Goal: Information Seeking & Learning: Learn about a topic

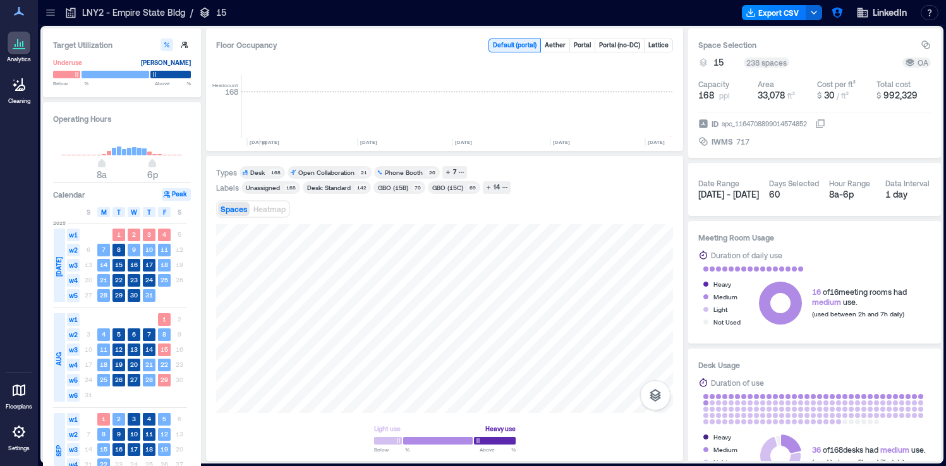
scroll to position [0, 2550]
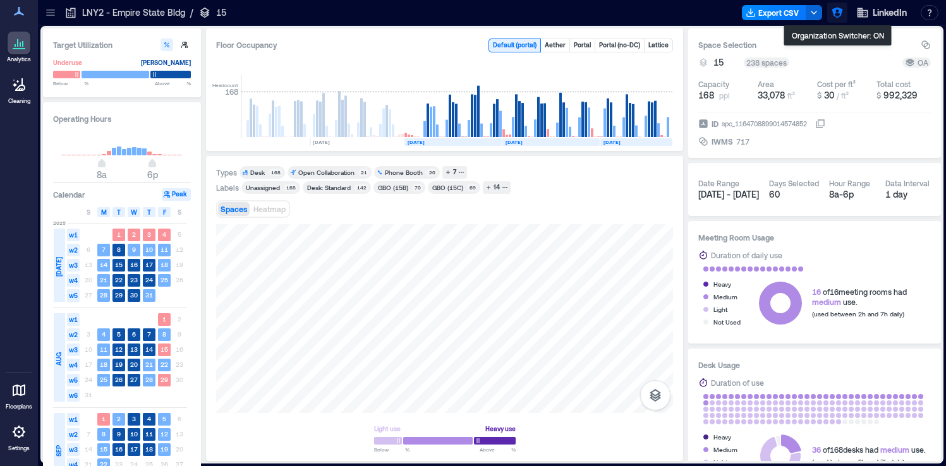
click at [837, 13] on icon "button" at bounding box center [837, 12] width 13 height 13
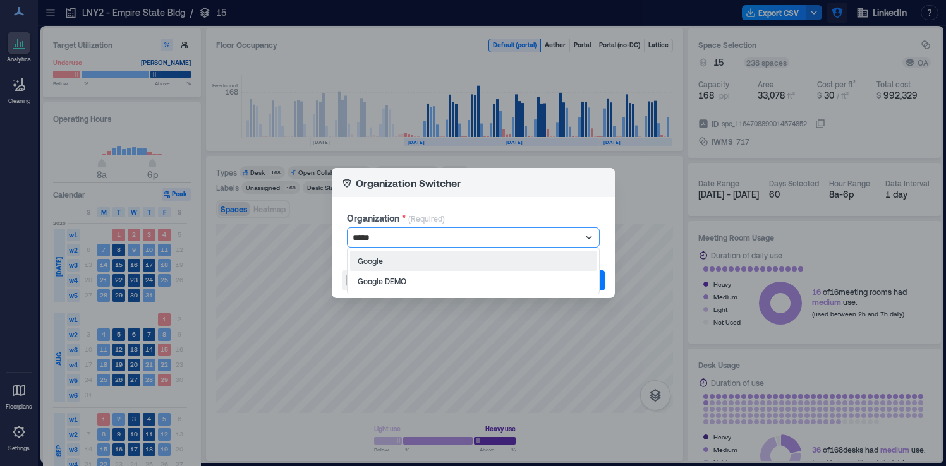
type input "******"
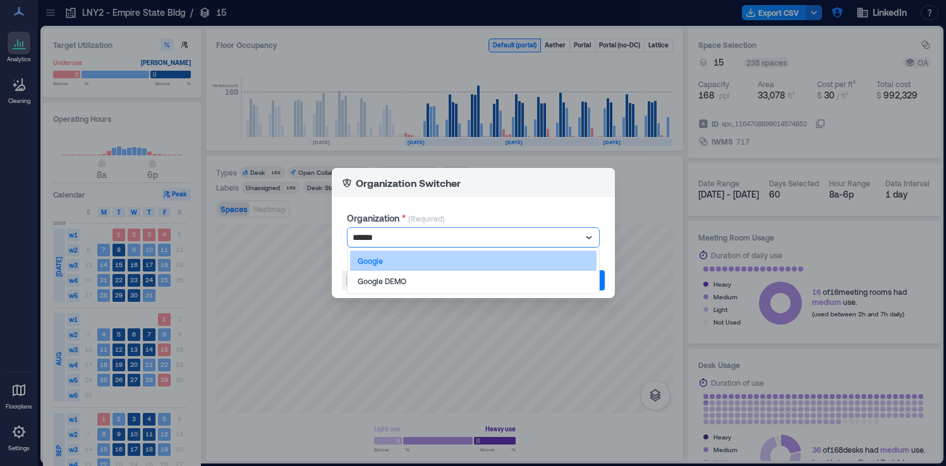
click at [571, 258] on div "Google" at bounding box center [473, 261] width 246 height 20
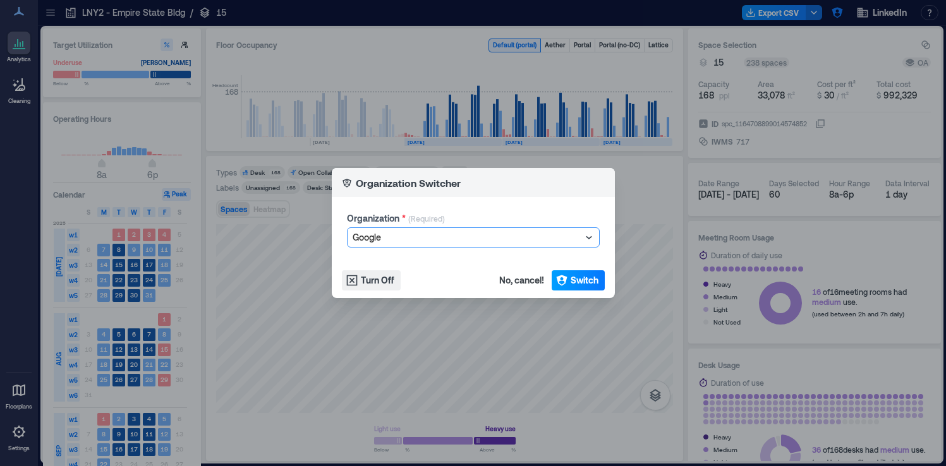
click at [574, 278] on span "Switch" at bounding box center [585, 280] width 28 height 13
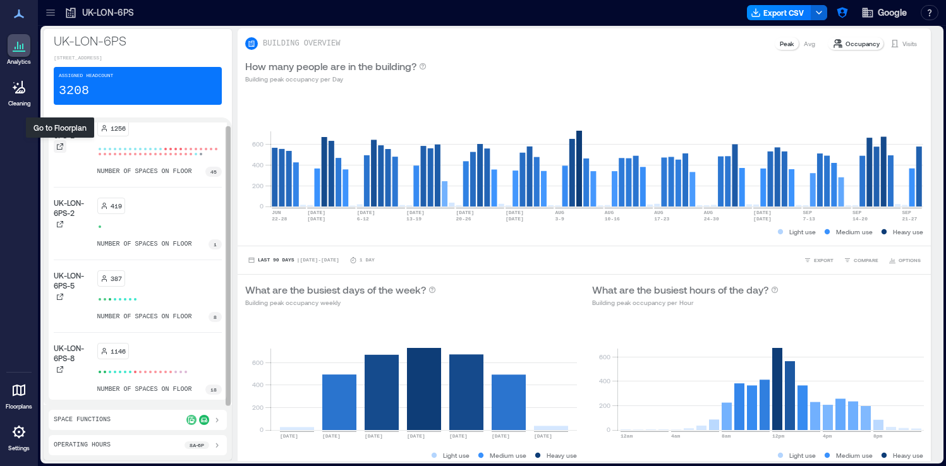
click at [60, 145] on icon at bounding box center [60, 147] width 8 height 8
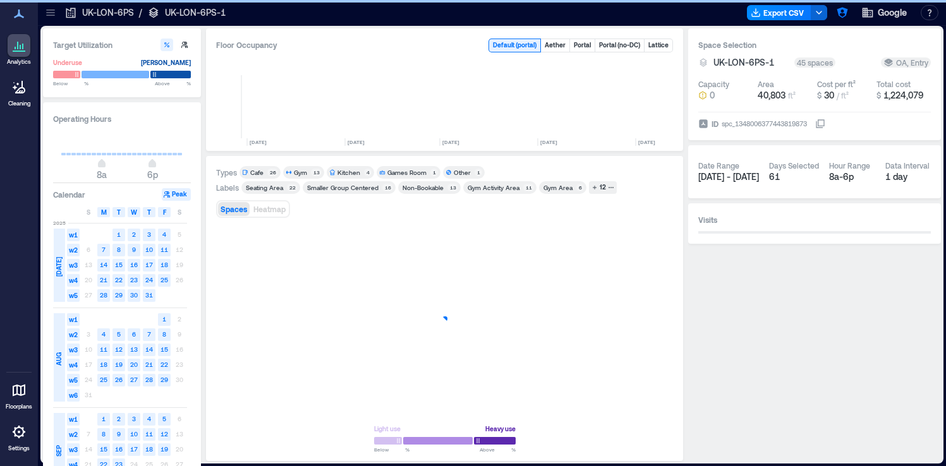
scroll to position [0, 708]
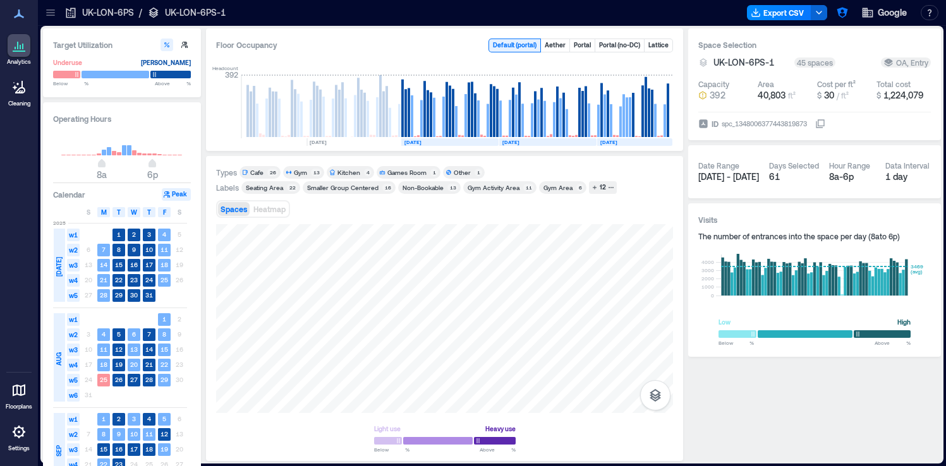
click at [54, 17] on icon at bounding box center [50, 12] width 13 height 13
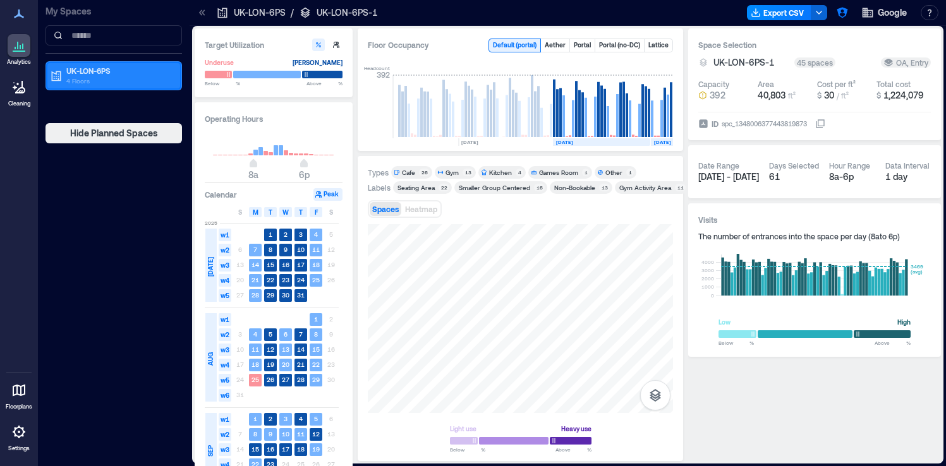
click at [63, 82] on div "UK-LON-6PS 4 Floors" at bounding box center [111, 76] width 123 height 20
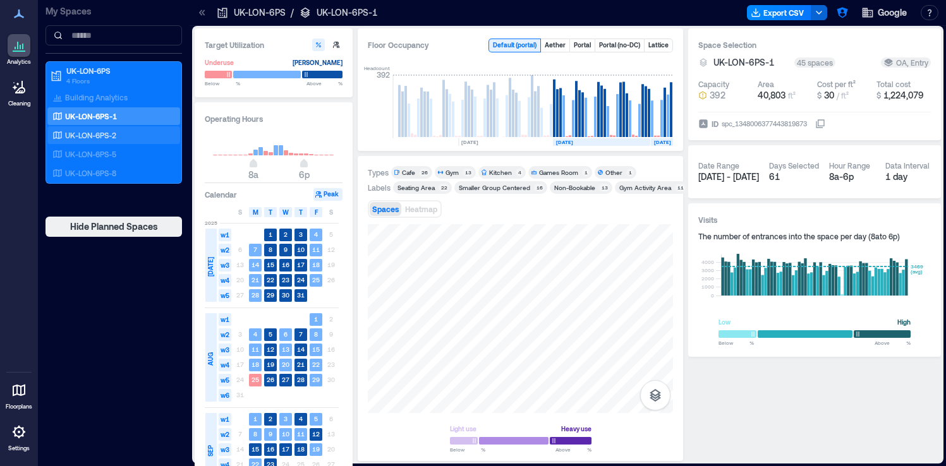
click at [120, 143] on div "UK-LON-6PS-2" at bounding box center [113, 135] width 133 height 18
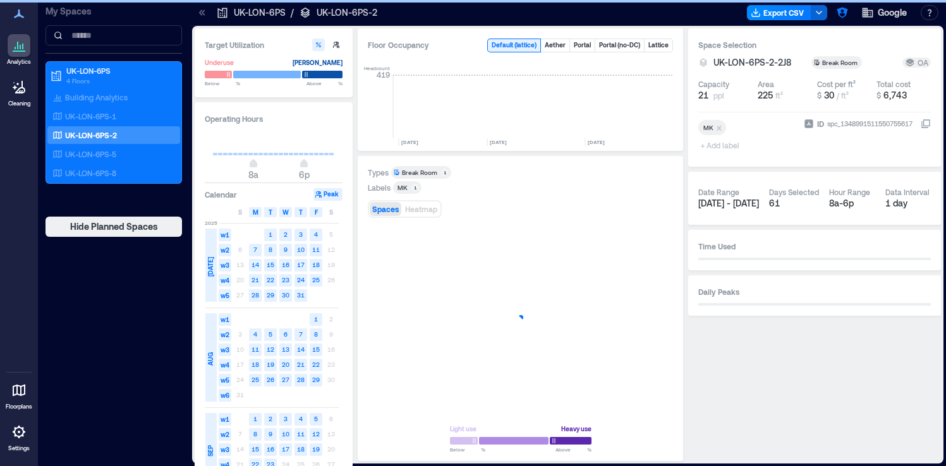
scroll to position [0, 948]
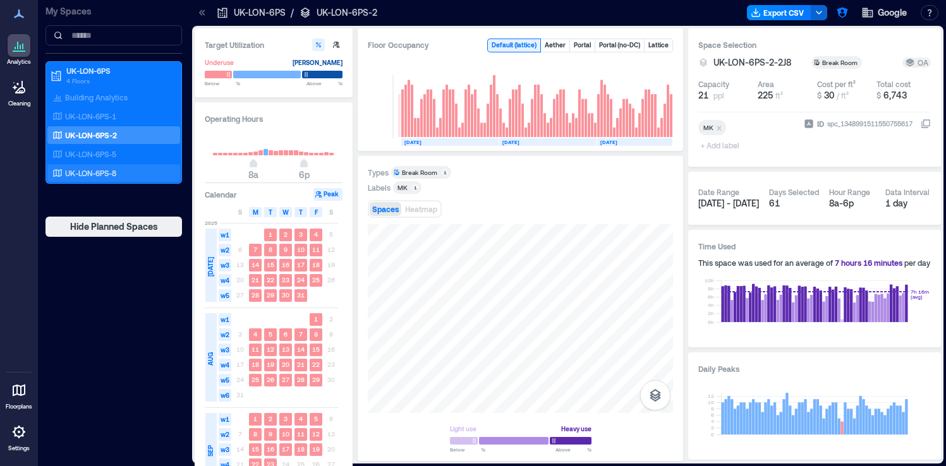
click at [128, 176] on div "UK-LON-6PS-8" at bounding box center [111, 173] width 123 height 13
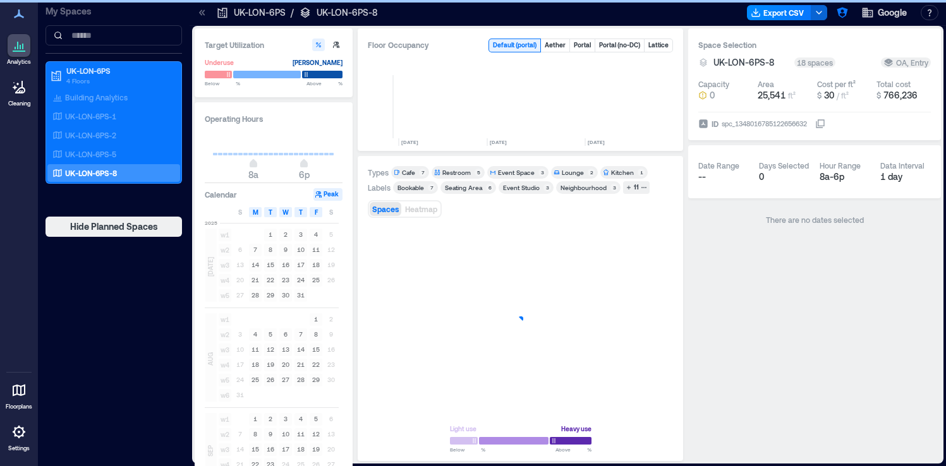
scroll to position [0, 948]
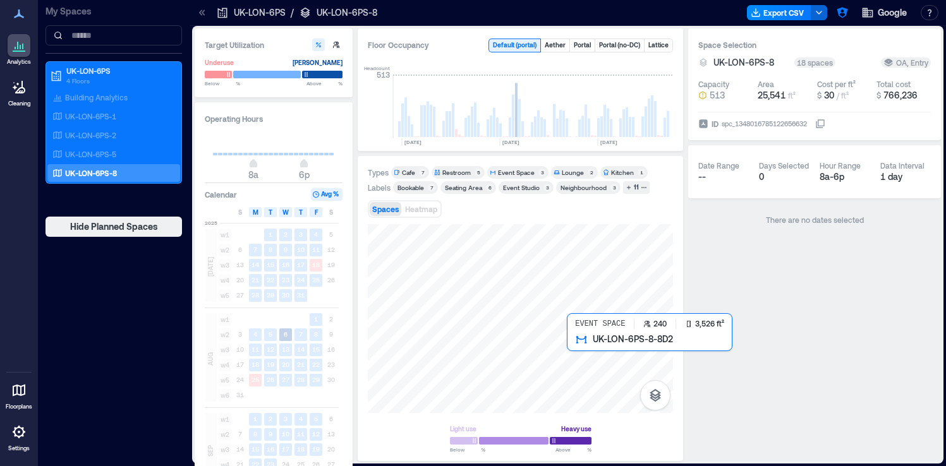
click at [595, 348] on div at bounding box center [520, 318] width 305 height 189
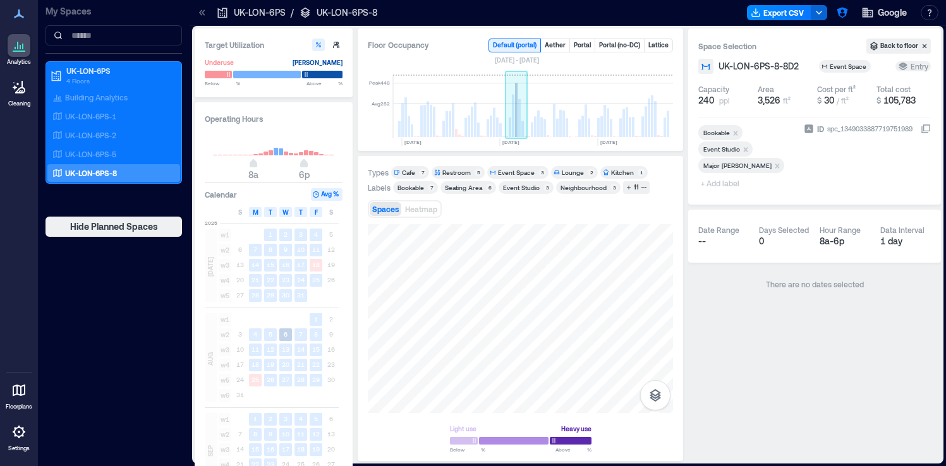
click at [518, 110] on rect at bounding box center [517, 106] width 22 height 63
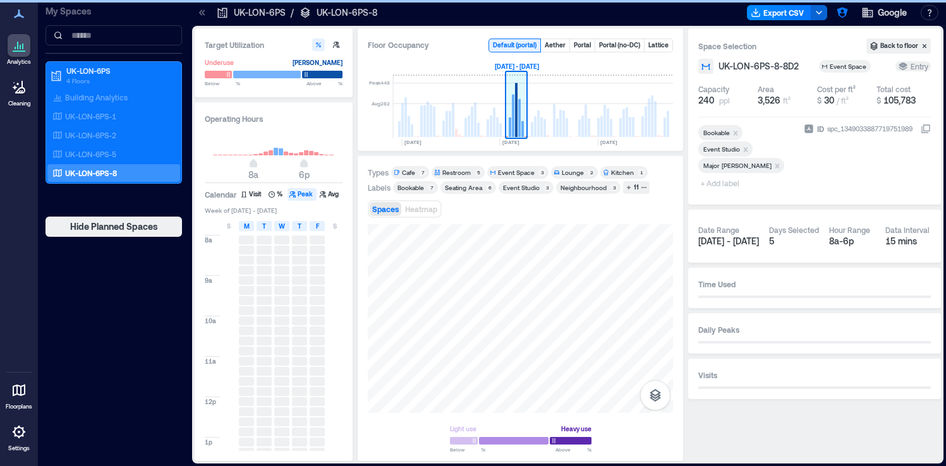
scroll to position [0, 929]
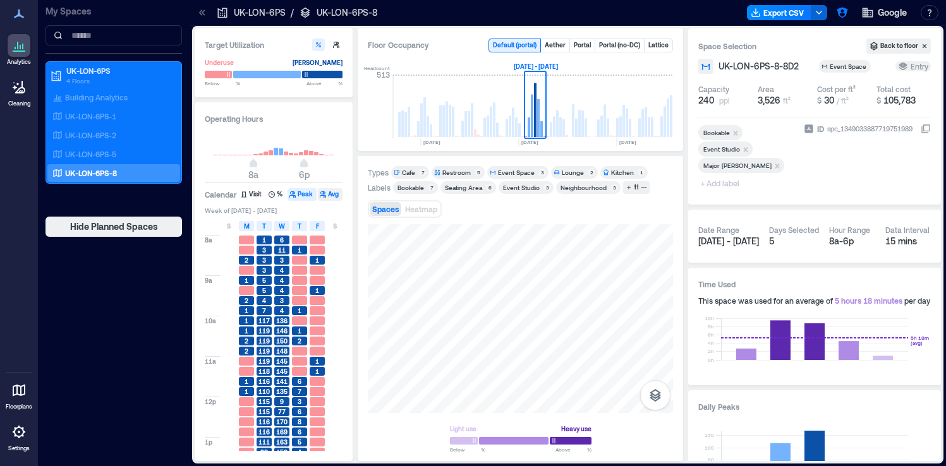
click at [333, 195] on button "Avg" at bounding box center [330, 194] width 25 height 13
click at [298, 195] on button "Peak" at bounding box center [302, 194] width 29 height 13
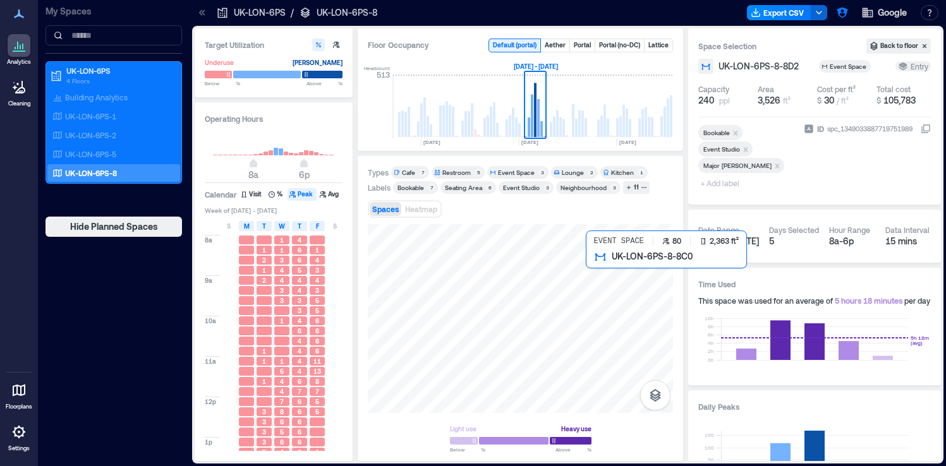
click at [609, 272] on div at bounding box center [520, 318] width 305 height 189
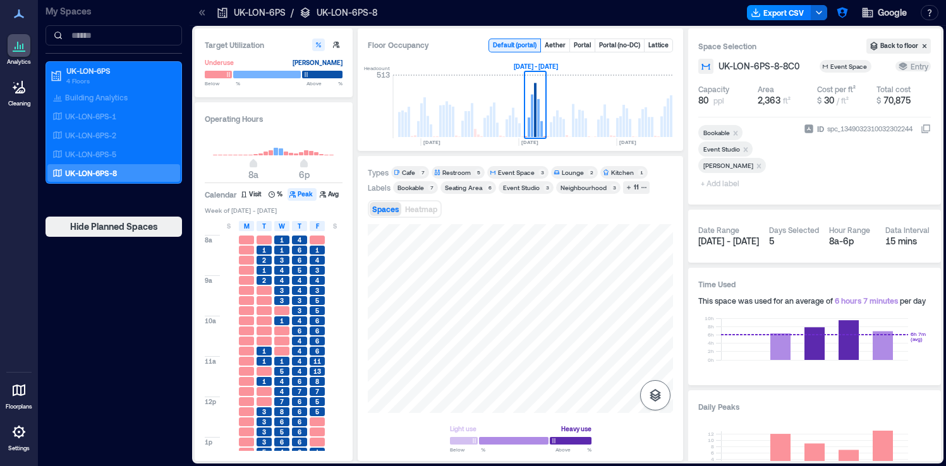
click at [656, 389] on icon "button" at bounding box center [655, 395] width 15 height 15
click at [666, 332] on div "Sensors" at bounding box center [655, 332] width 24 height 23
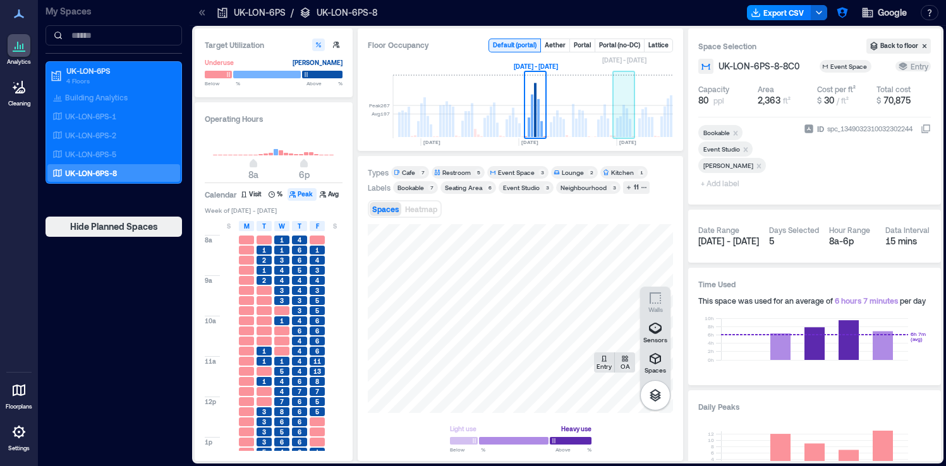
click at [621, 123] on rect at bounding box center [620, 126] width 3 height 21
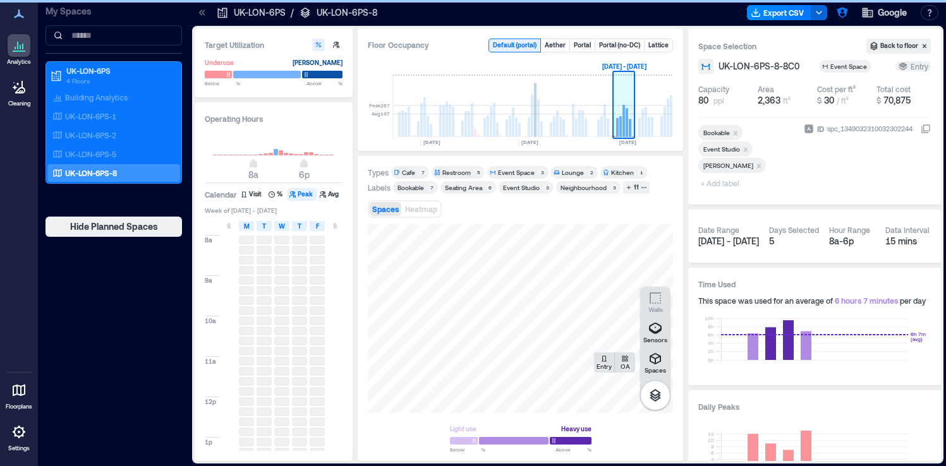
scroll to position [0, 948]
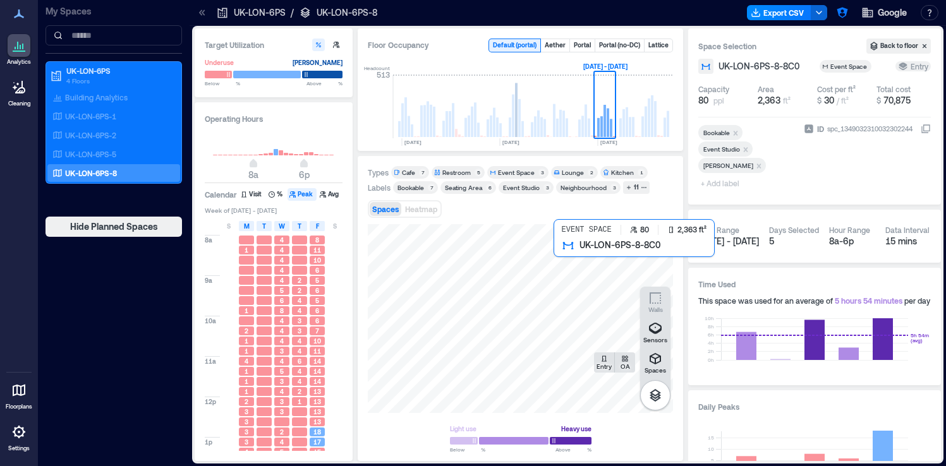
click at [596, 274] on div at bounding box center [520, 318] width 305 height 189
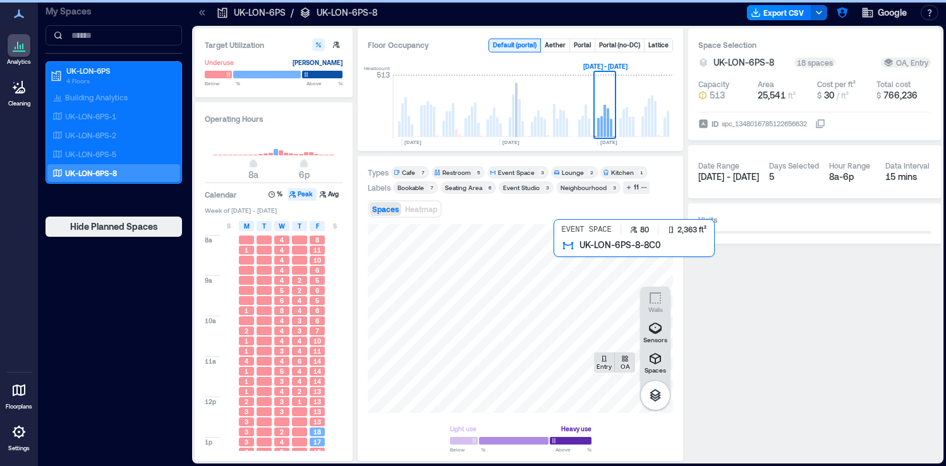
click at [602, 269] on div at bounding box center [520, 318] width 305 height 189
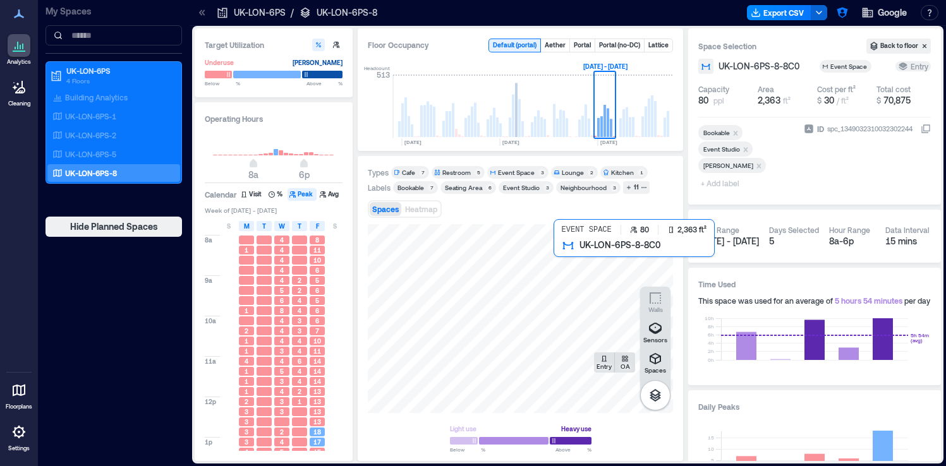
click at [618, 271] on div at bounding box center [520, 318] width 305 height 189
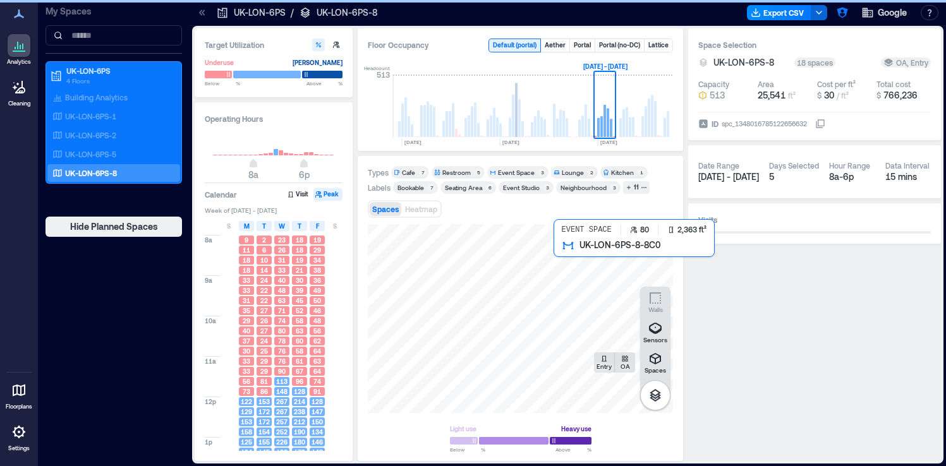
click at [618, 271] on div at bounding box center [520, 318] width 305 height 189
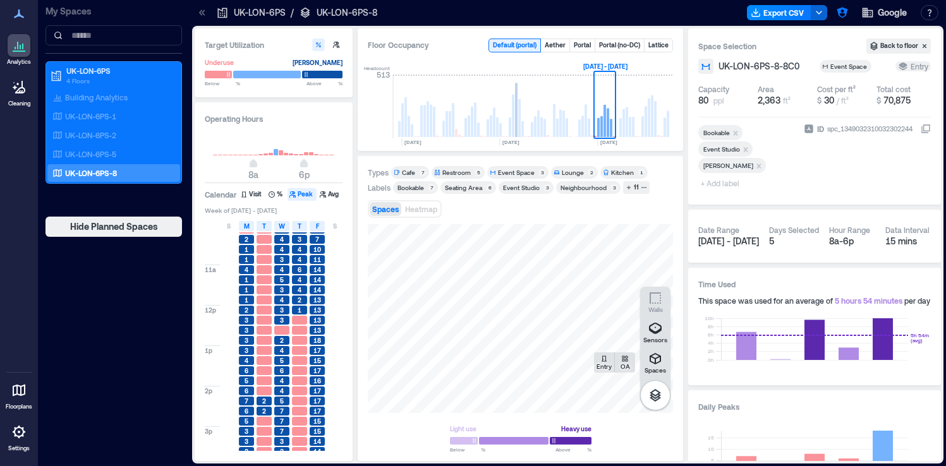
scroll to position [85, 0]
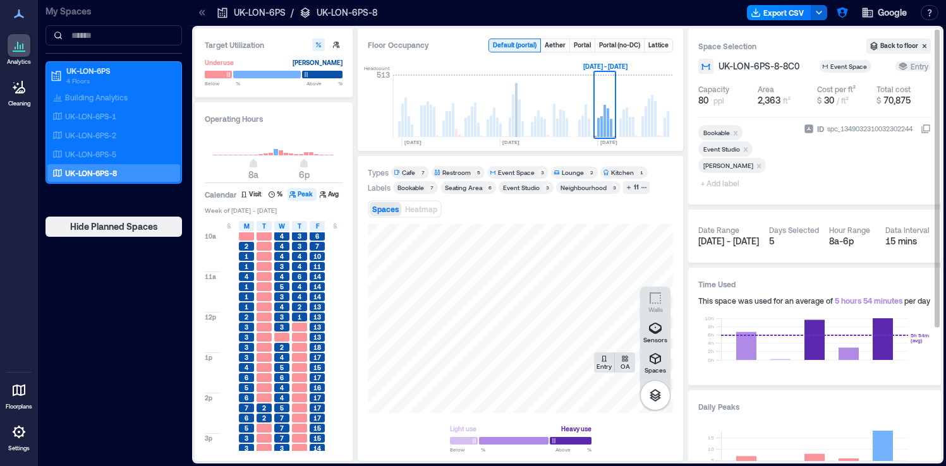
click at [926, 128] on icon at bounding box center [926, 129] width 10 height 10
